Goal: Communication & Community: Answer question/provide support

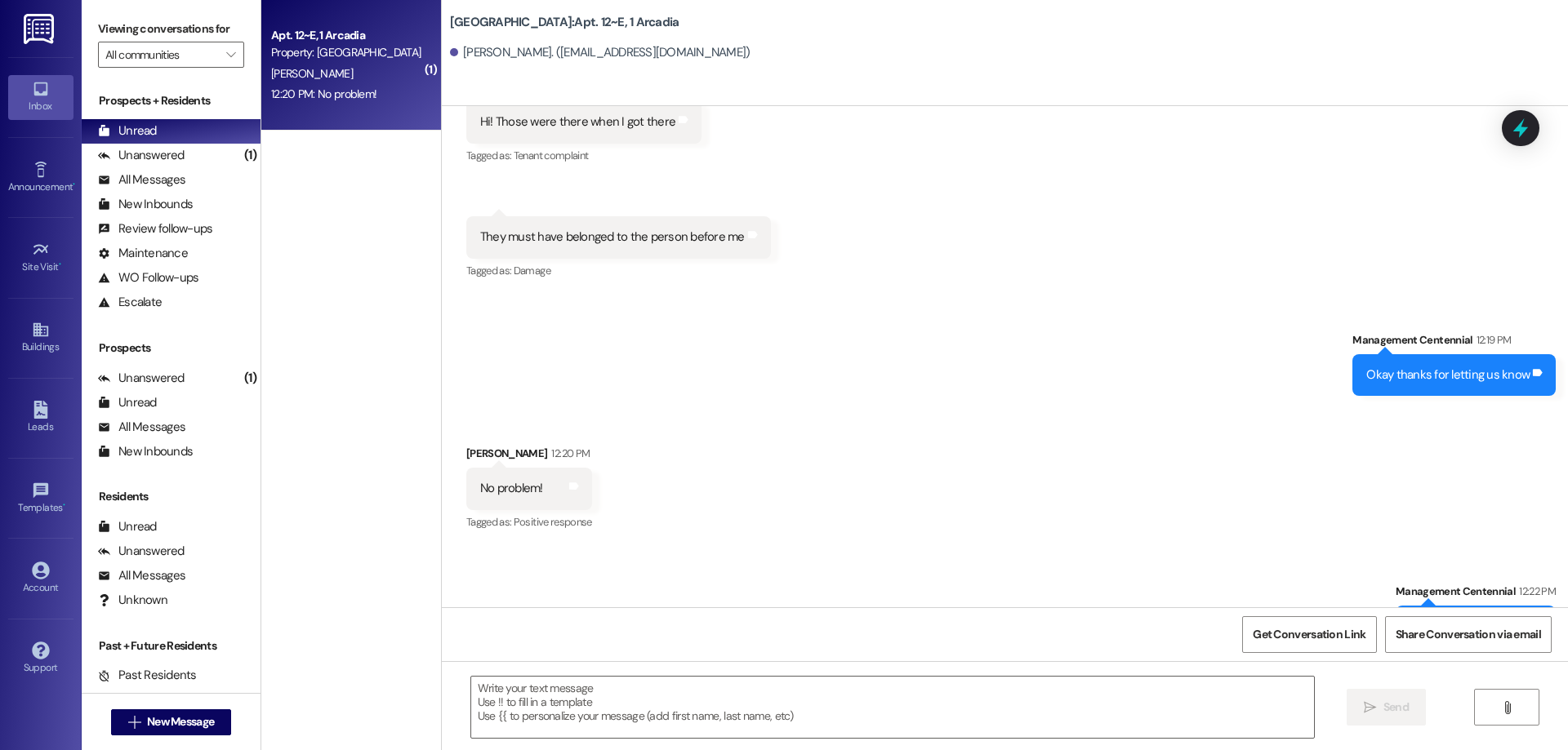
scroll to position [2203, 0]
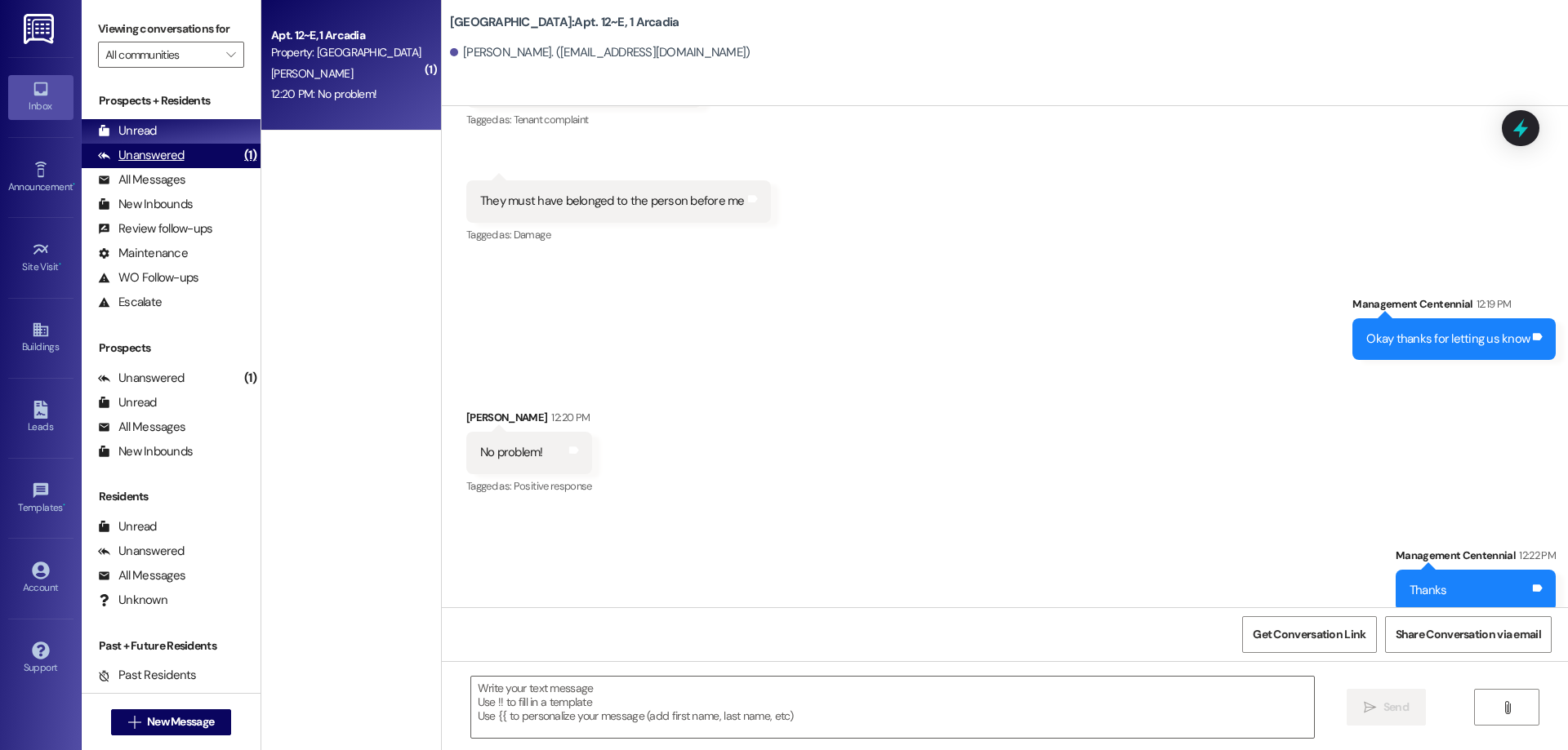
click at [208, 145] on div "Unanswered (1)" at bounding box center [170, 155] width 179 height 24
click at [204, 131] on div "Unread (0)" at bounding box center [170, 131] width 179 height 24
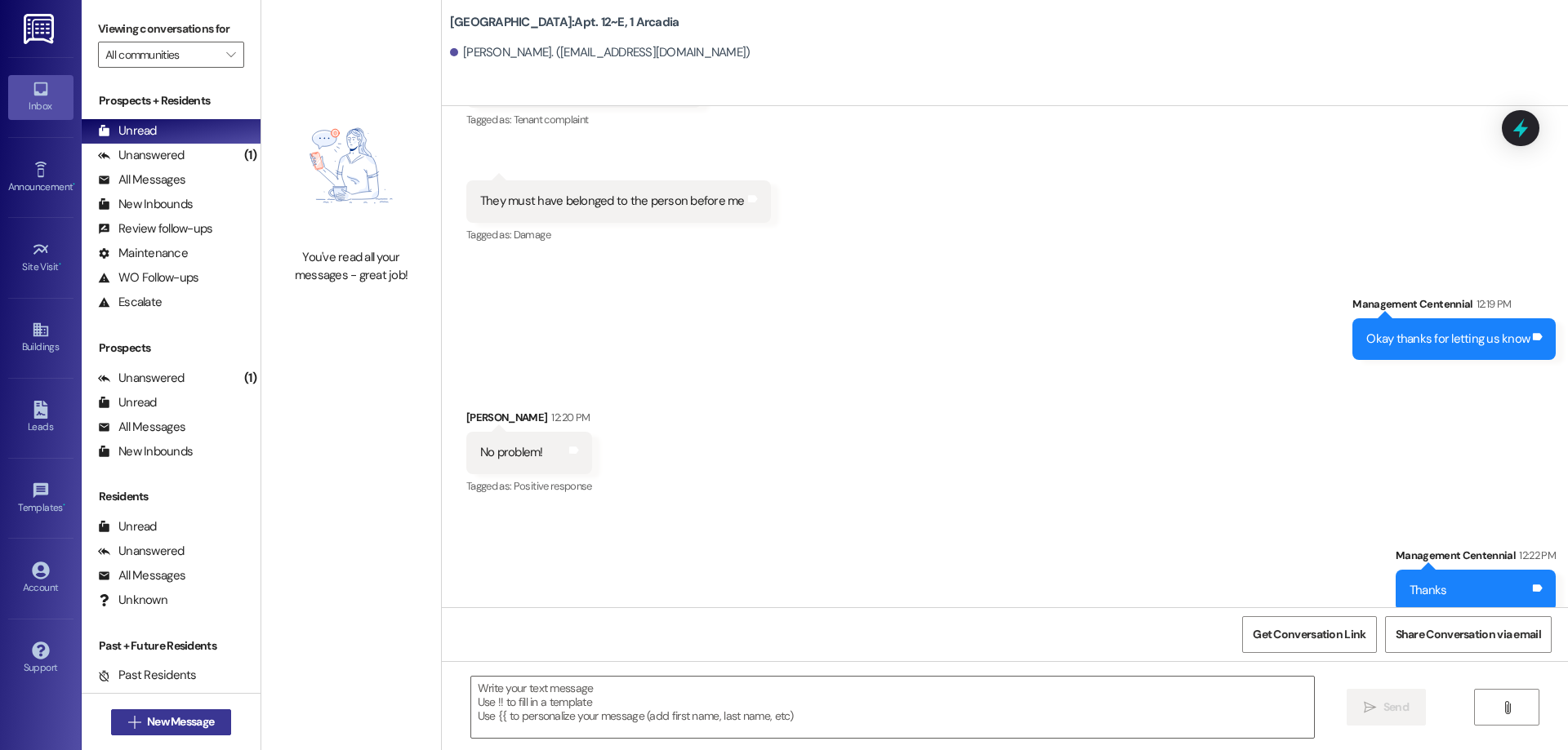
click at [179, 713] on span "New Message" at bounding box center [180, 722] width 67 height 17
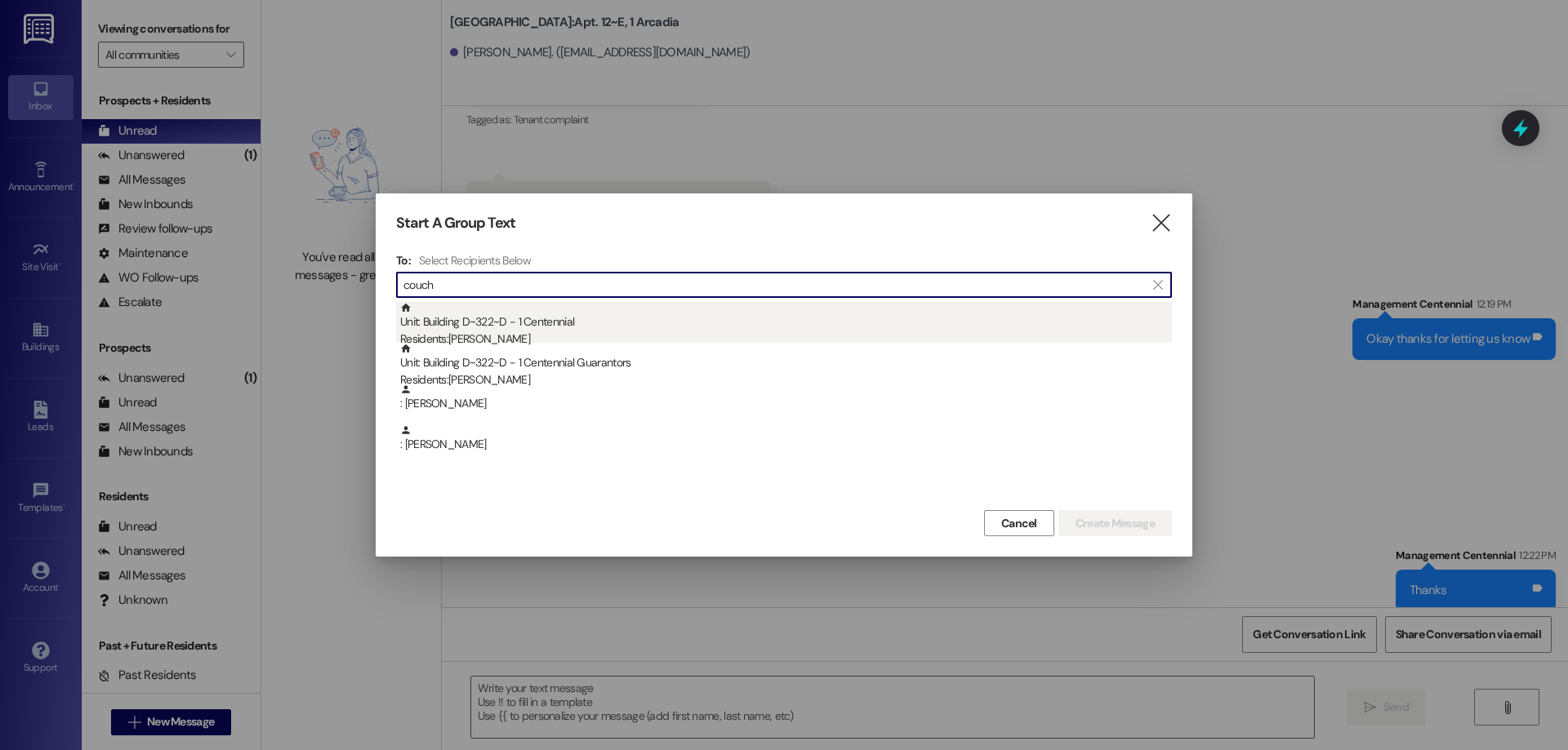
type input "couch"
click at [552, 332] on div "Residents: [PERSON_NAME]" at bounding box center [786, 339] width 772 height 17
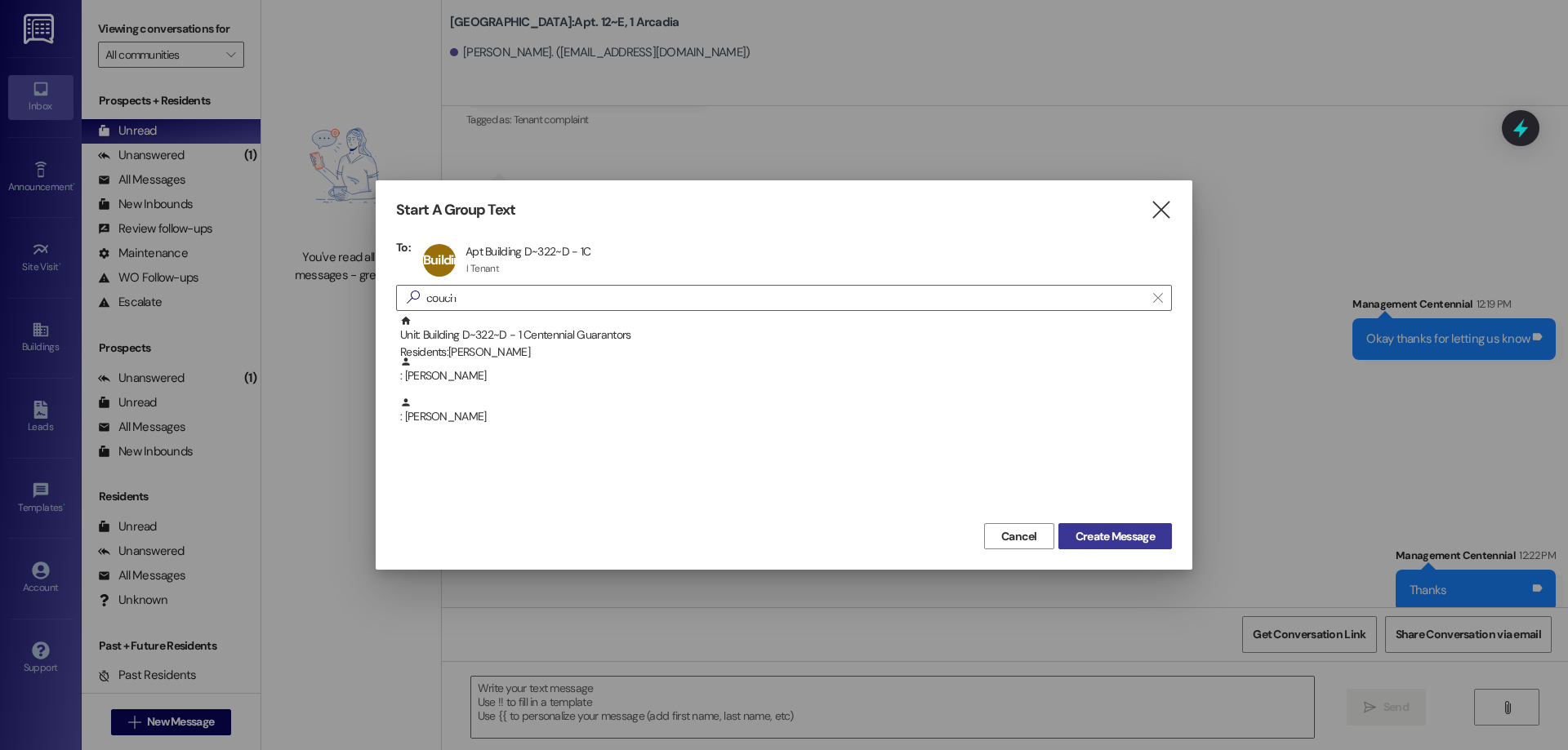
click at [1091, 526] on button "Create Message" at bounding box center [1115, 536] width 114 height 26
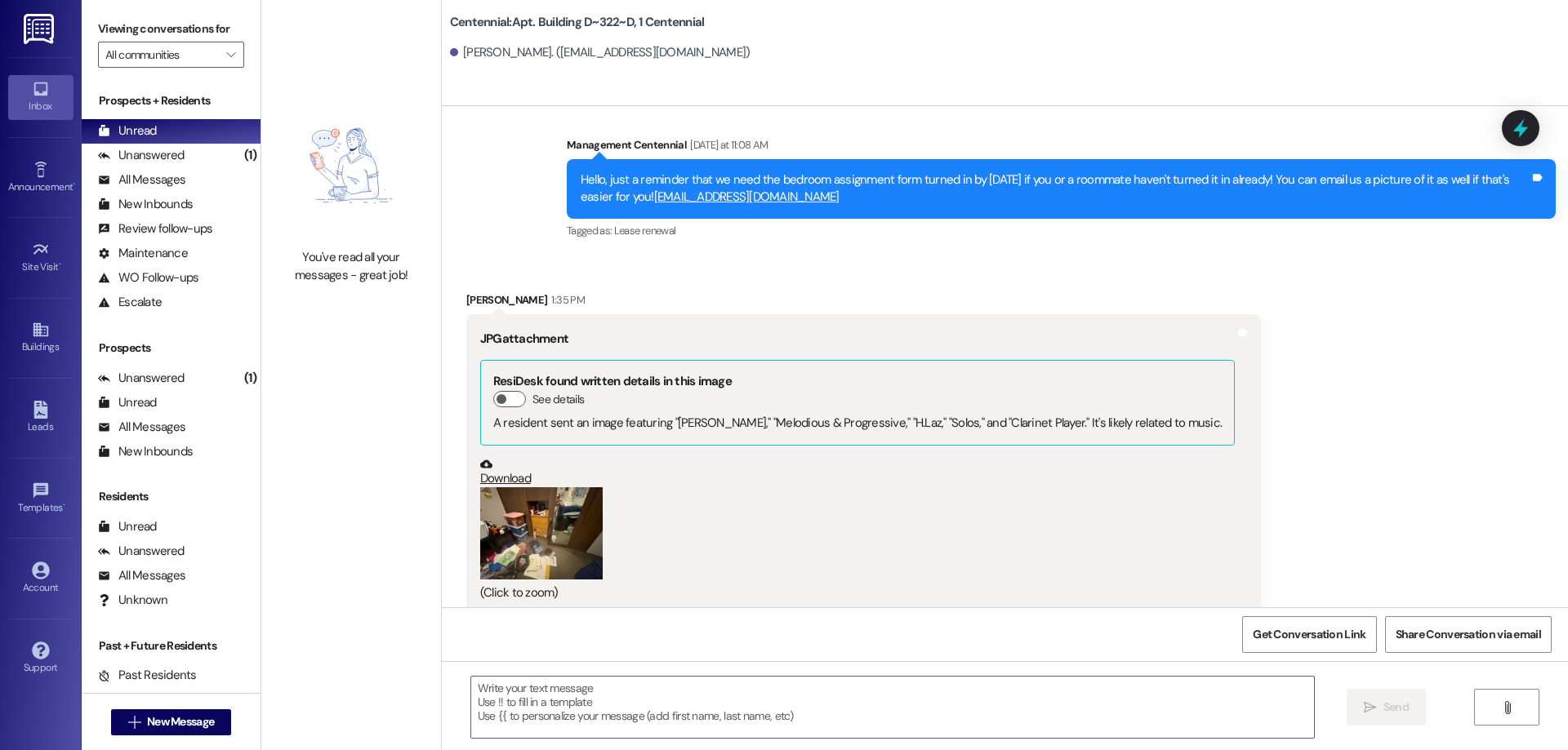
scroll to position [38260, 0]
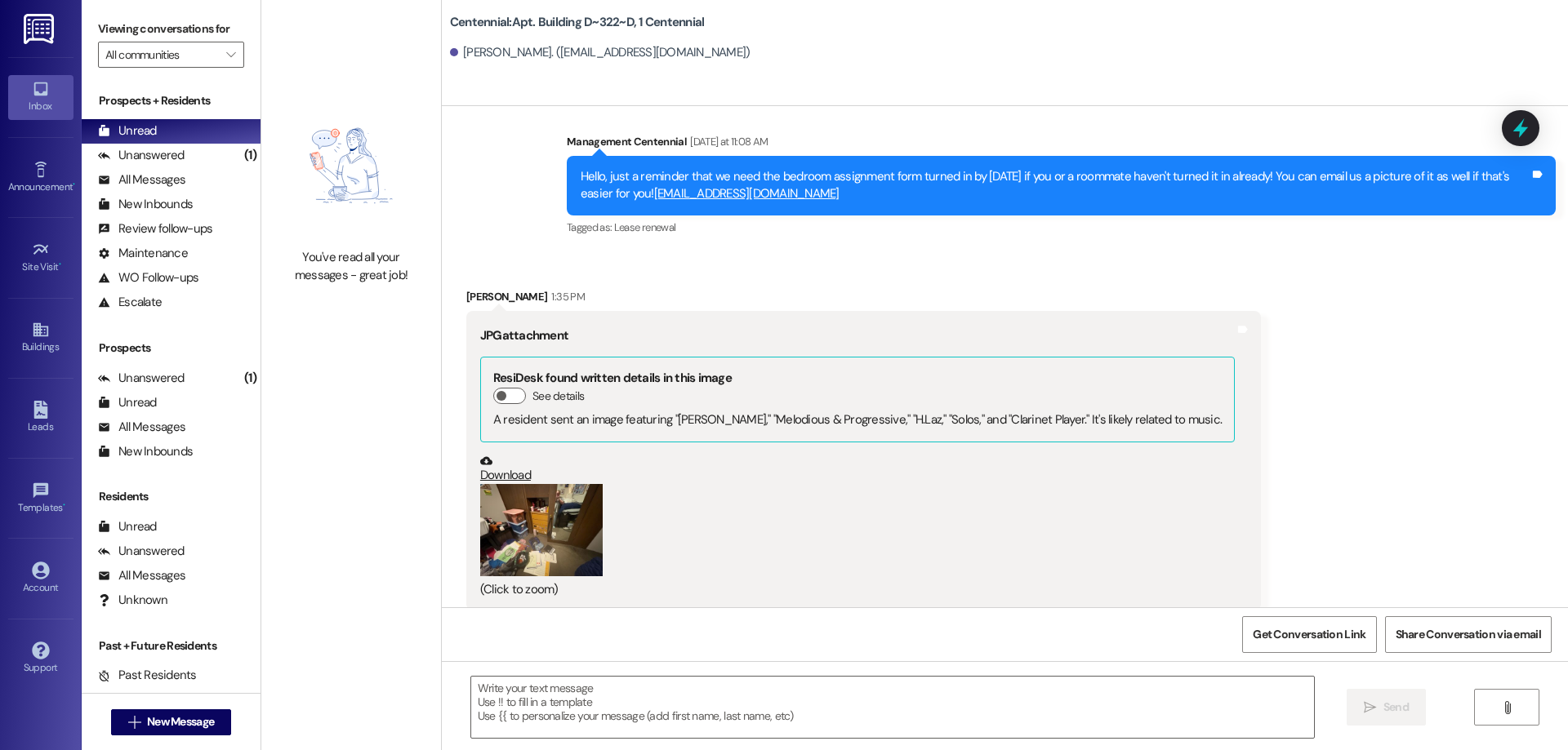
click at [529, 484] on button "Zoom image" at bounding box center [541, 530] width 122 height 92
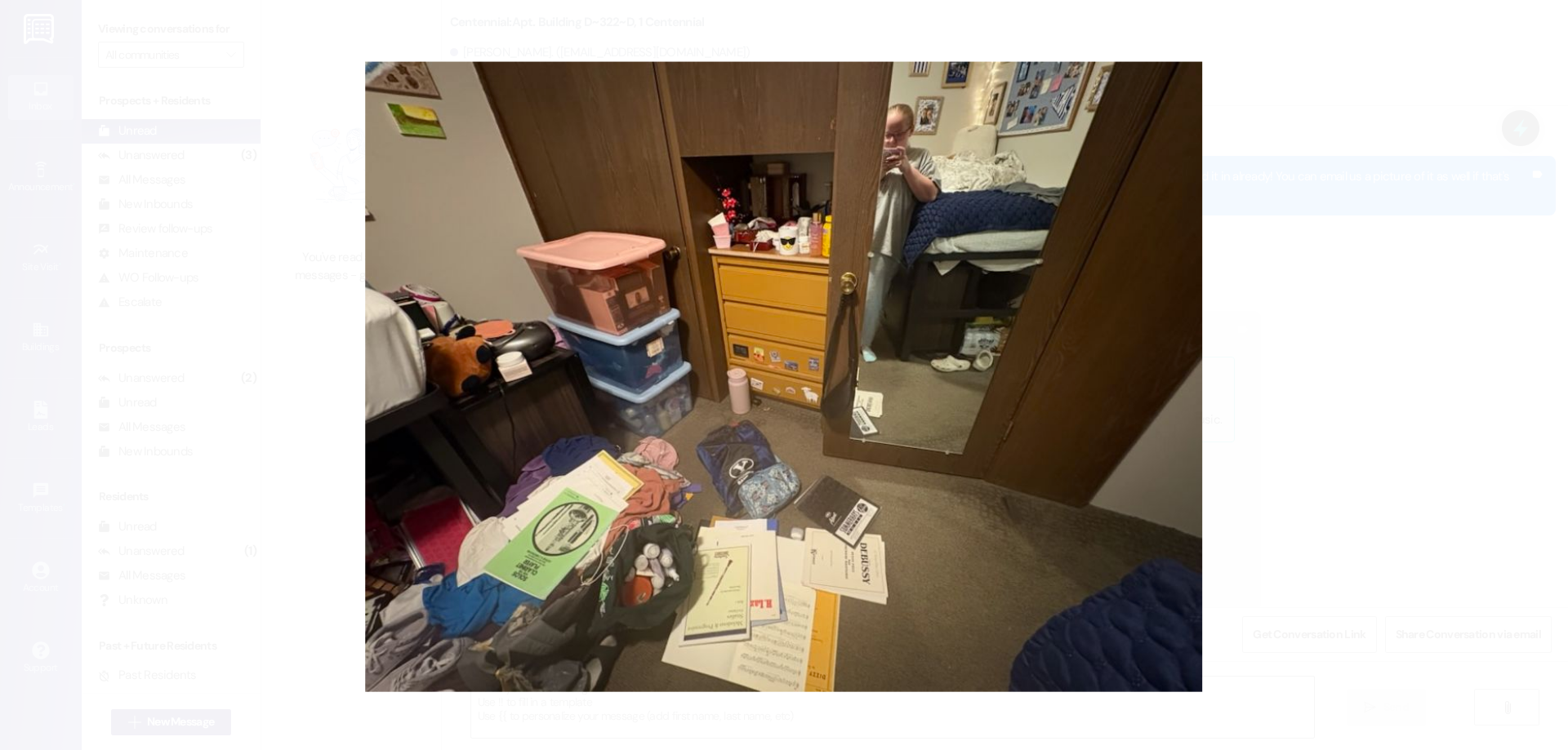
click at [1492, 52] on button "Unzoom image" at bounding box center [784, 375] width 1568 height 750
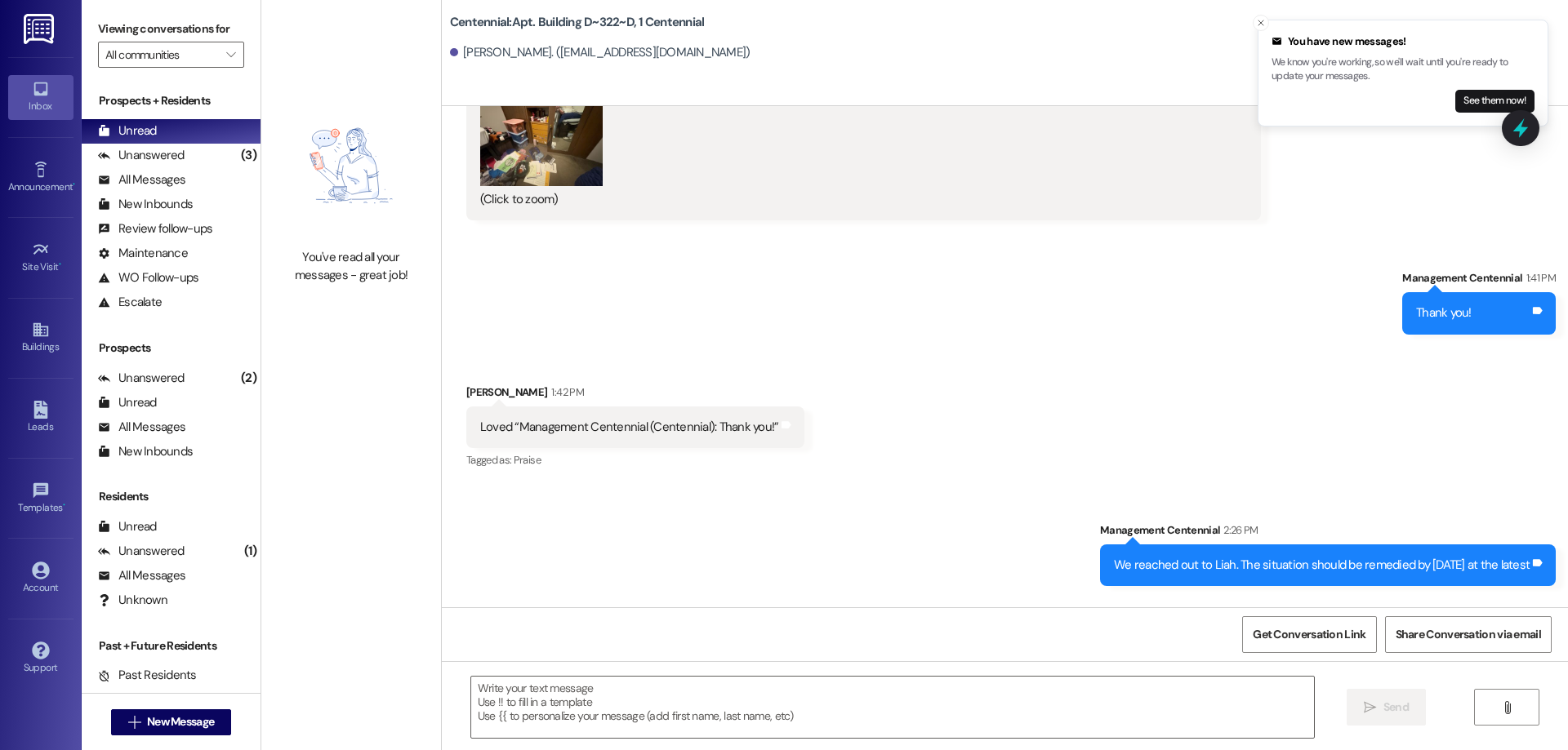
scroll to position [38765, 0]
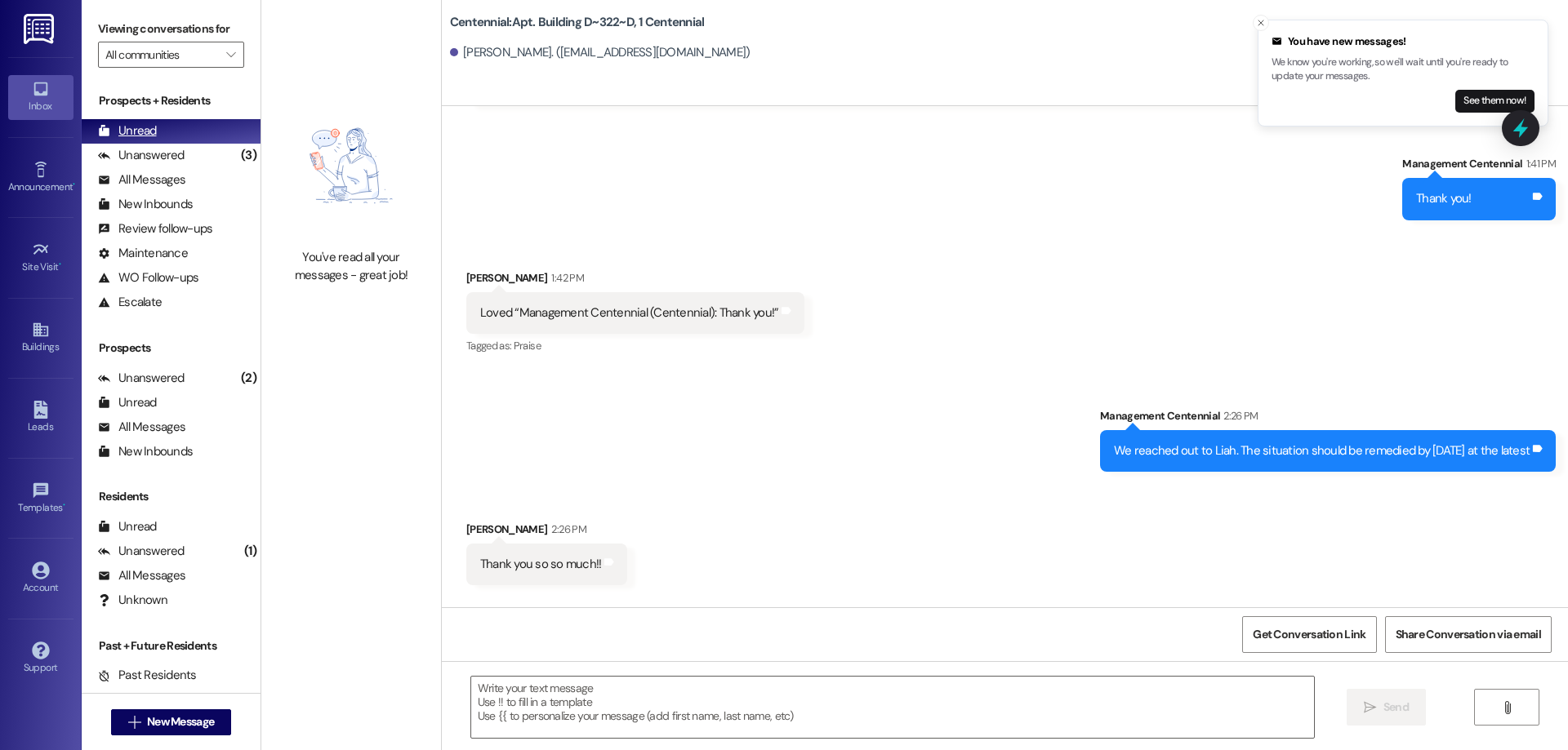
drag, startPoint x: 165, startPoint y: 149, endPoint x: 183, endPoint y: 123, distance: 31.6
click at [165, 147] on div "Unanswered" at bounding box center [141, 155] width 86 height 17
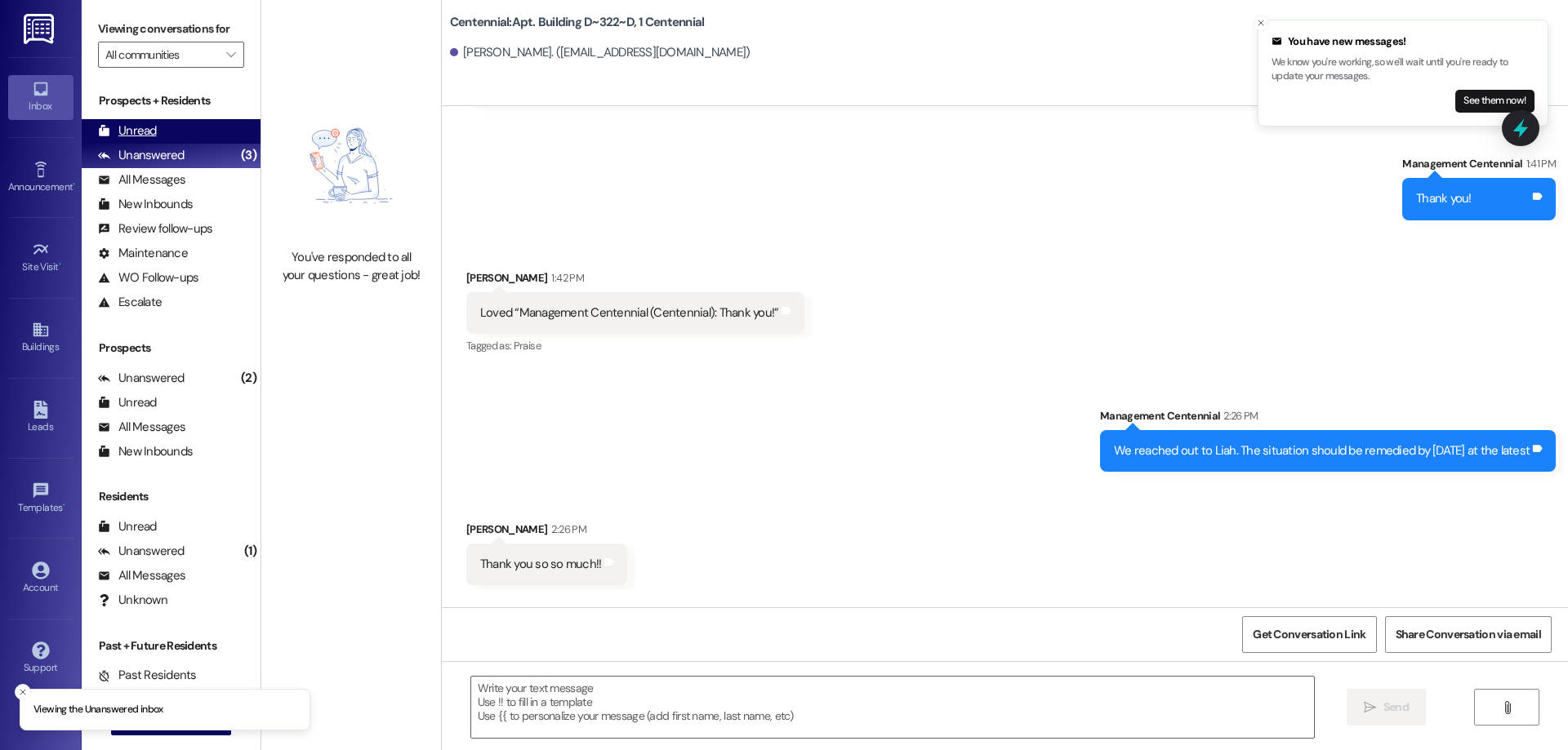
click at [183, 123] on div "Unread (0)" at bounding box center [170, 131] width 179 height 24
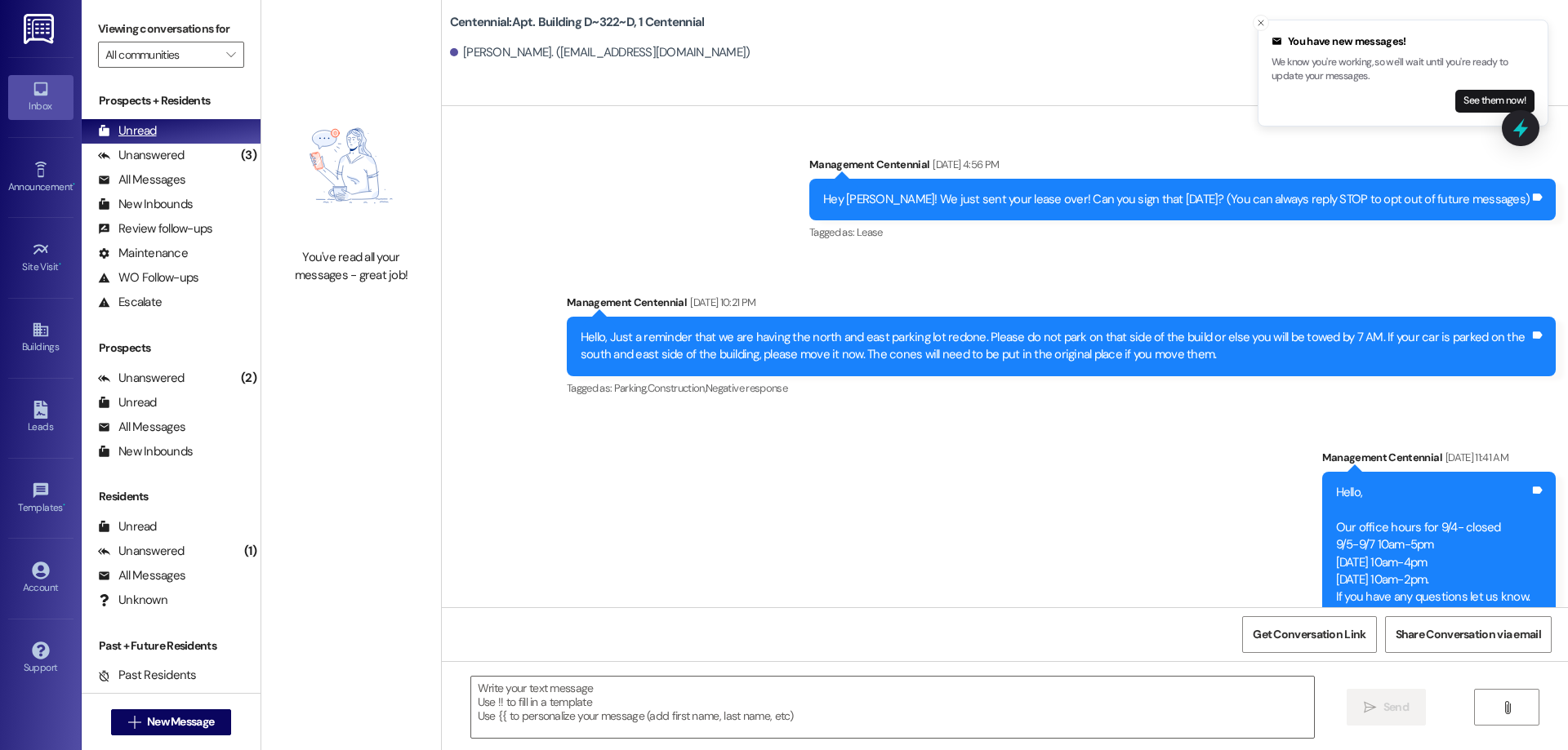
scroll to position [38674, 0]
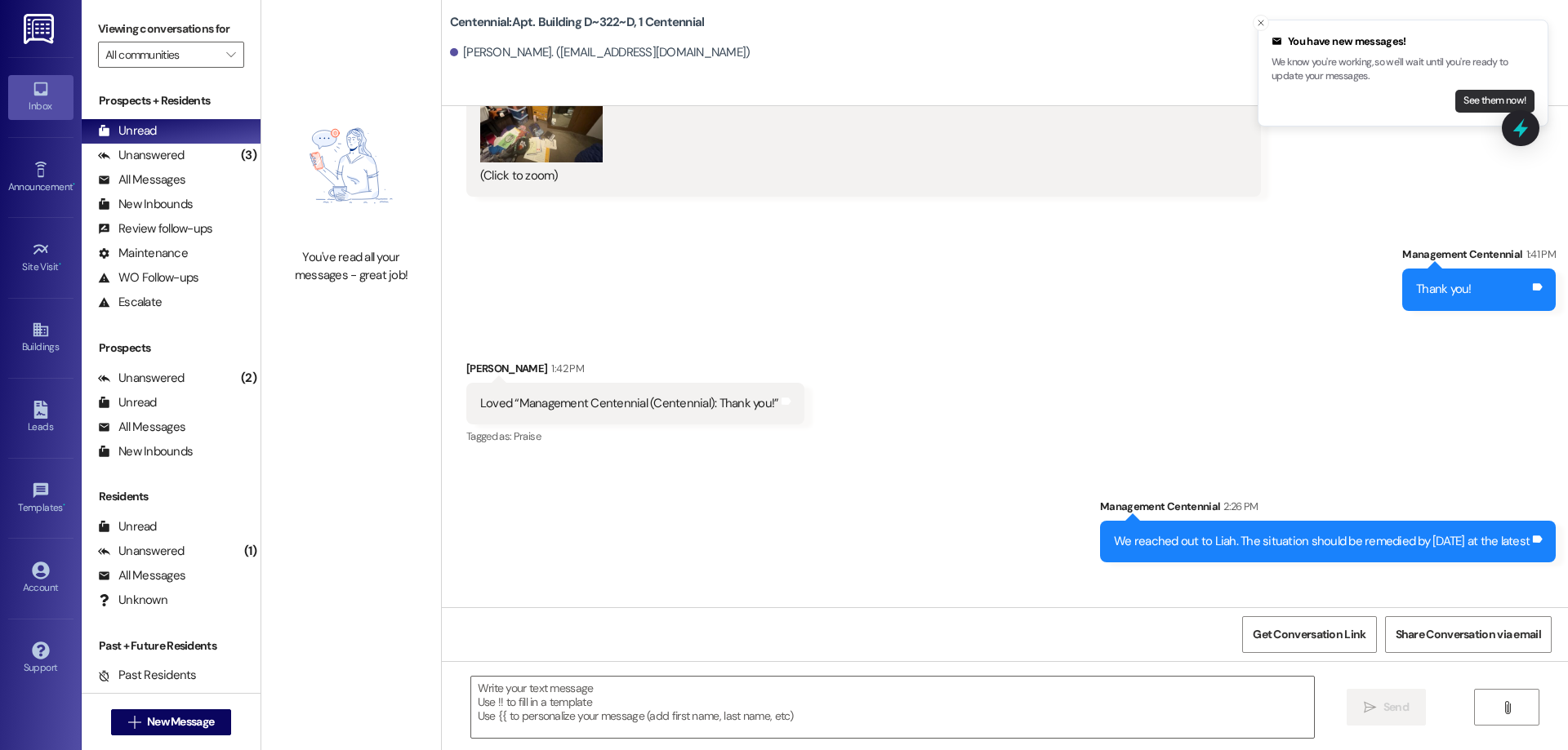
click at [1457, 100] on button "See them now!" at bounding box center [1494, 101] width 79 height 23
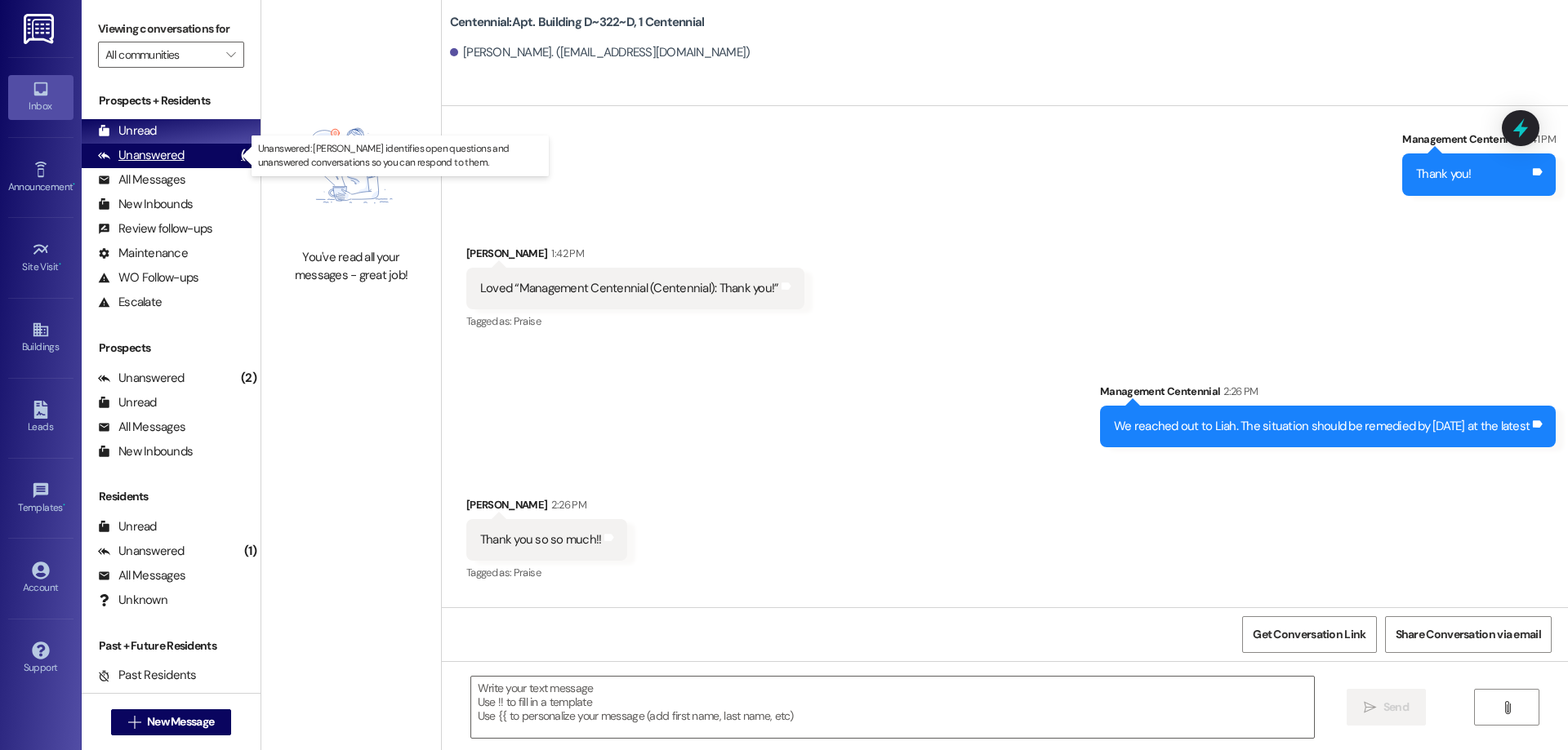
click at [163, 153] on div "Unanswered" at bounding box center [141, 155] width 86 height 17
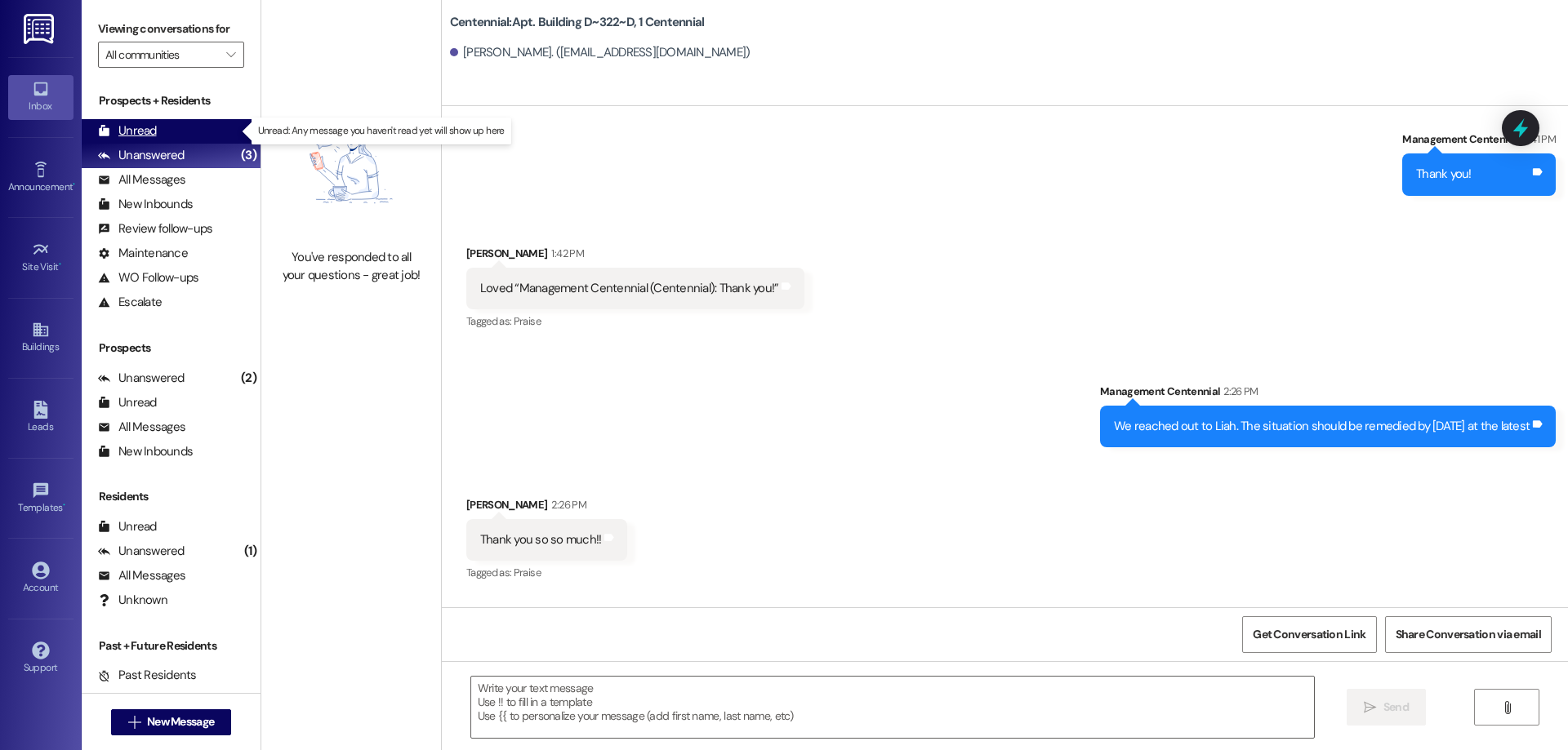
click at [163, 140] on div "Unread (0)" at bounding box center [170, 131] width 179 height 24
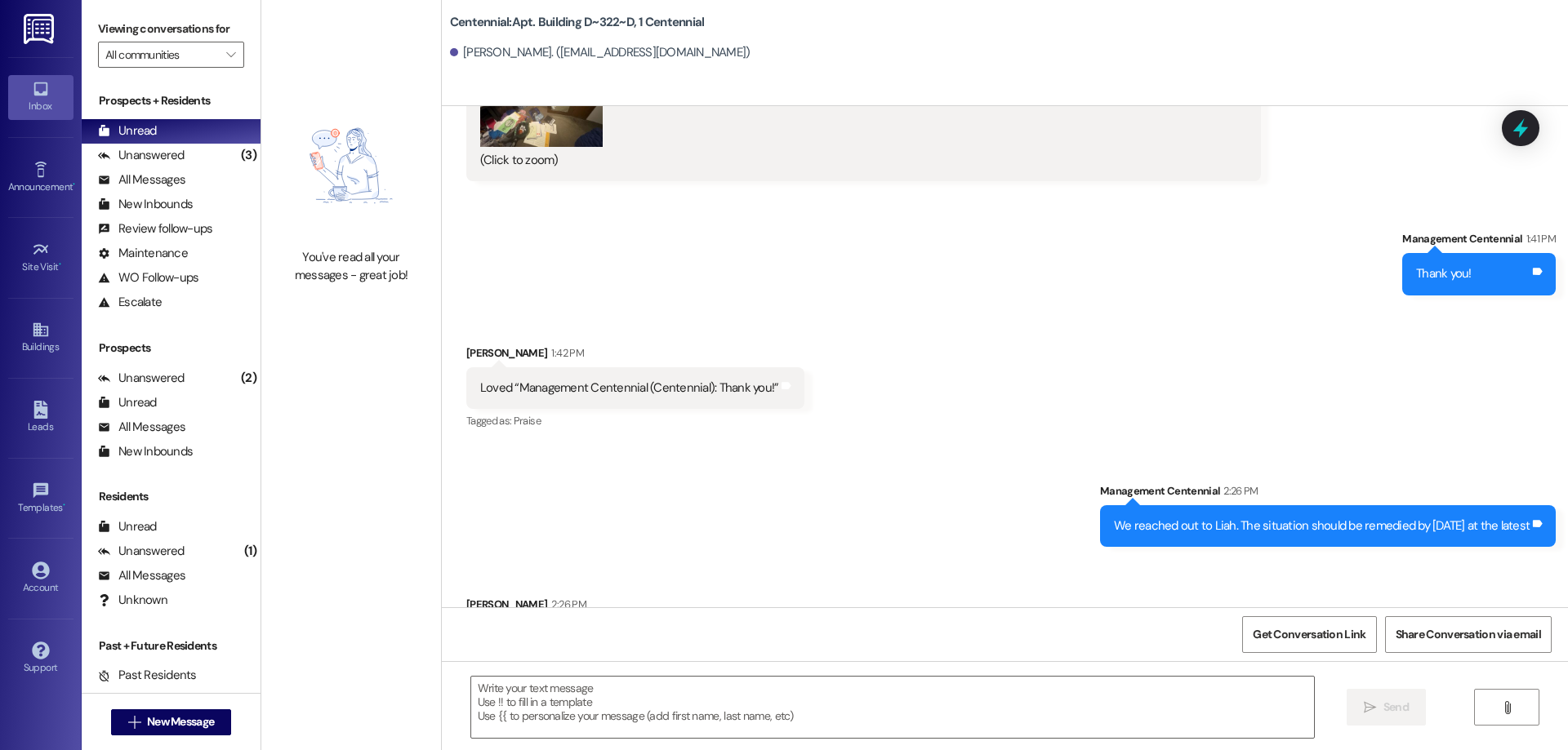
scroll to position [38674, 0]
